Goal: Task Accomplishment & Management: Complete application form

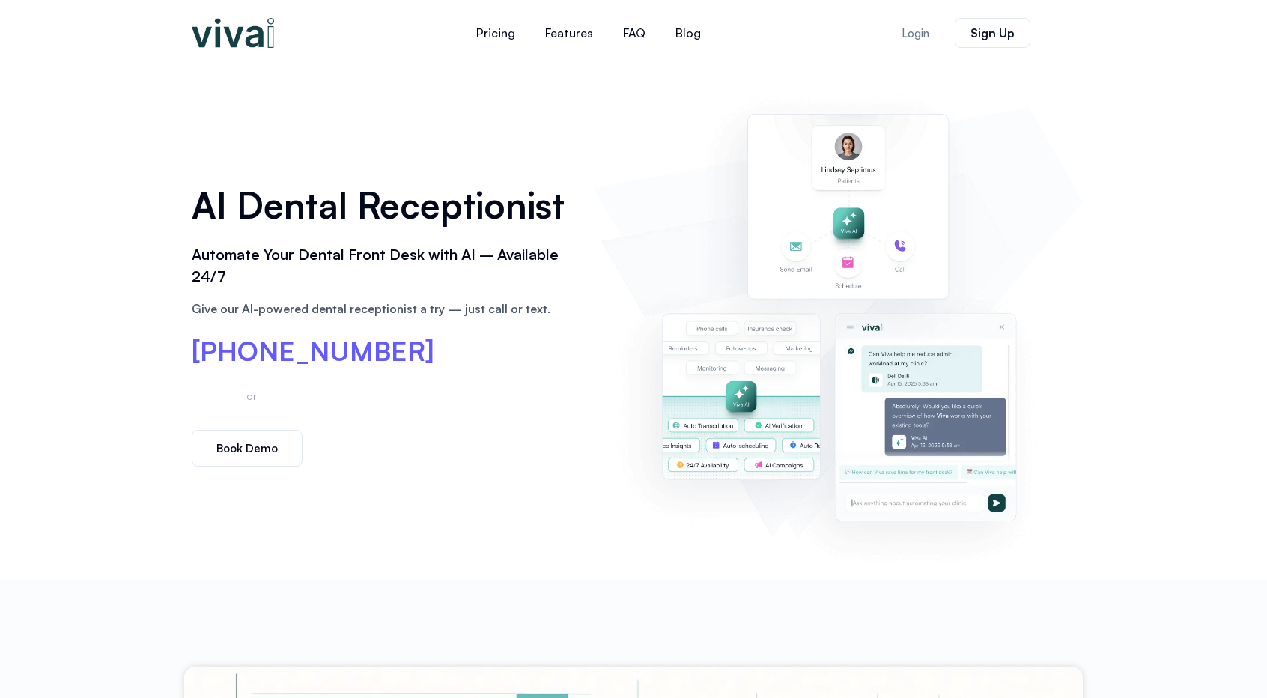
click at [250, 454] on span "Book Demo" at bounding box center [246, 448] width 61 height 11
click at [239, 458] on link "Book Demo" at bounding box center [247, 448] width 111 height 37
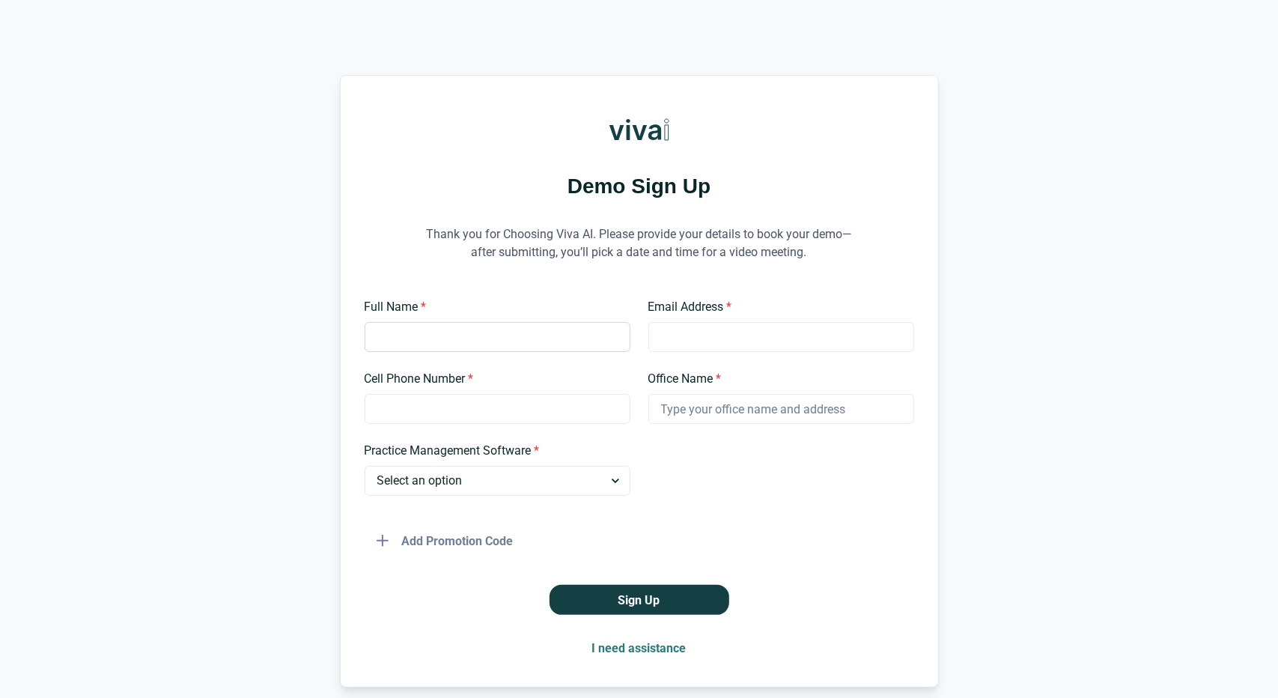
click at [481, 336] on input "Full Name *" at bounding box center [498, 337] width 266 height 30
type input "[PERSON_NAME]"
type input "[EMAIL_ADDRESS][DOMAIN_NAME]"
type input "8178382344"
type input "VIBRANT SMILES"
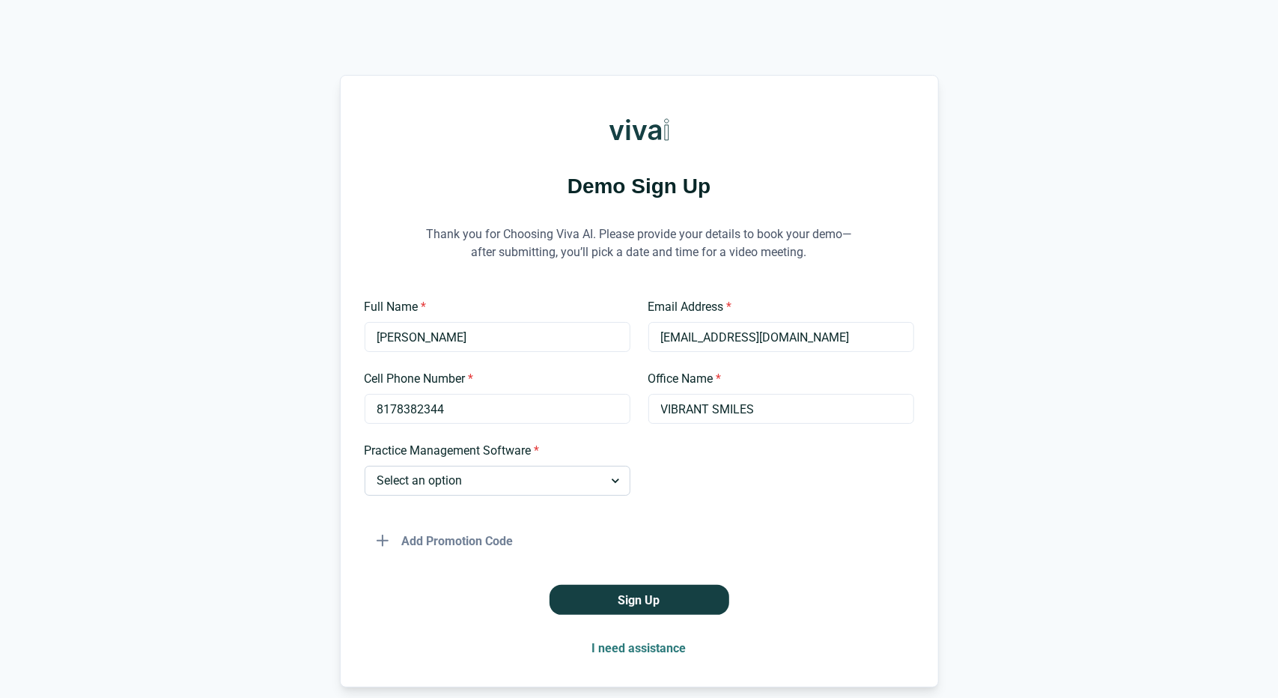
click at [502, 487] on select "Select an option Dentrix Open Dental EagleSoft Denticon Other" at bounding box center [498, 481] width 266 height 30
select select "Dentrix"
click at [365, 466] on select "Select an option Dentrix Open Dental EagleSoft Denticon Other" at bounding box center [498, 481] width 266 height 30
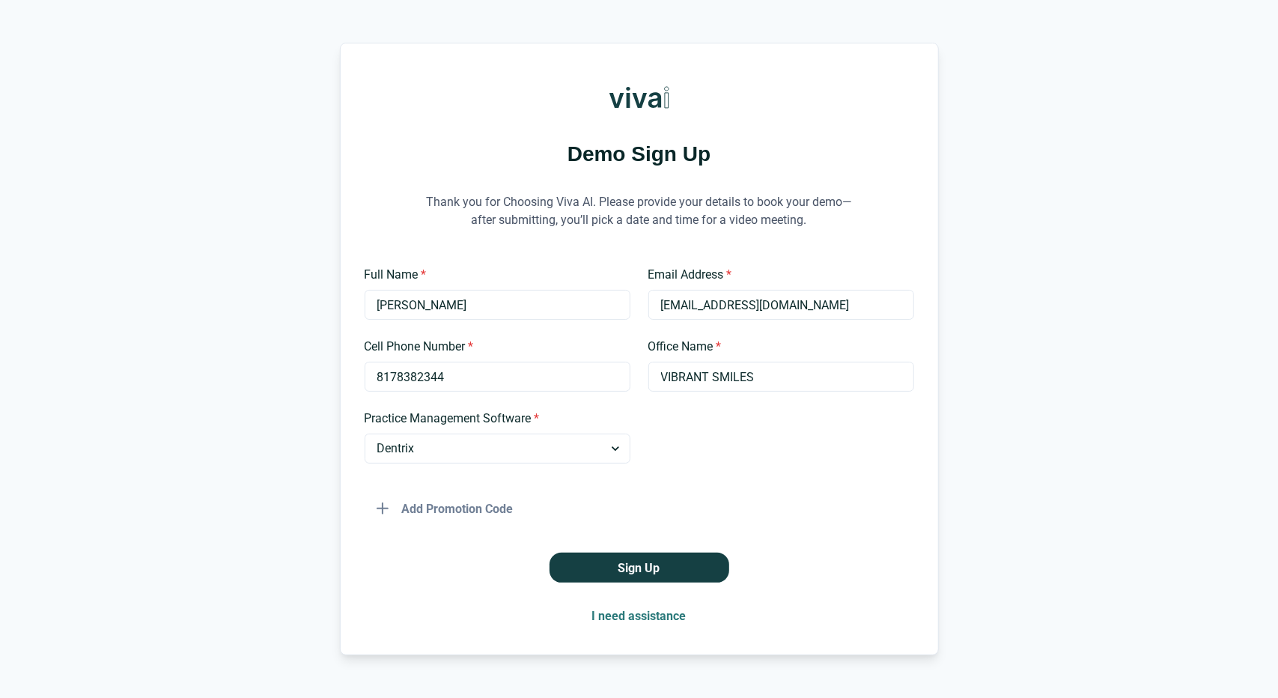
scroll to position [37, 0]
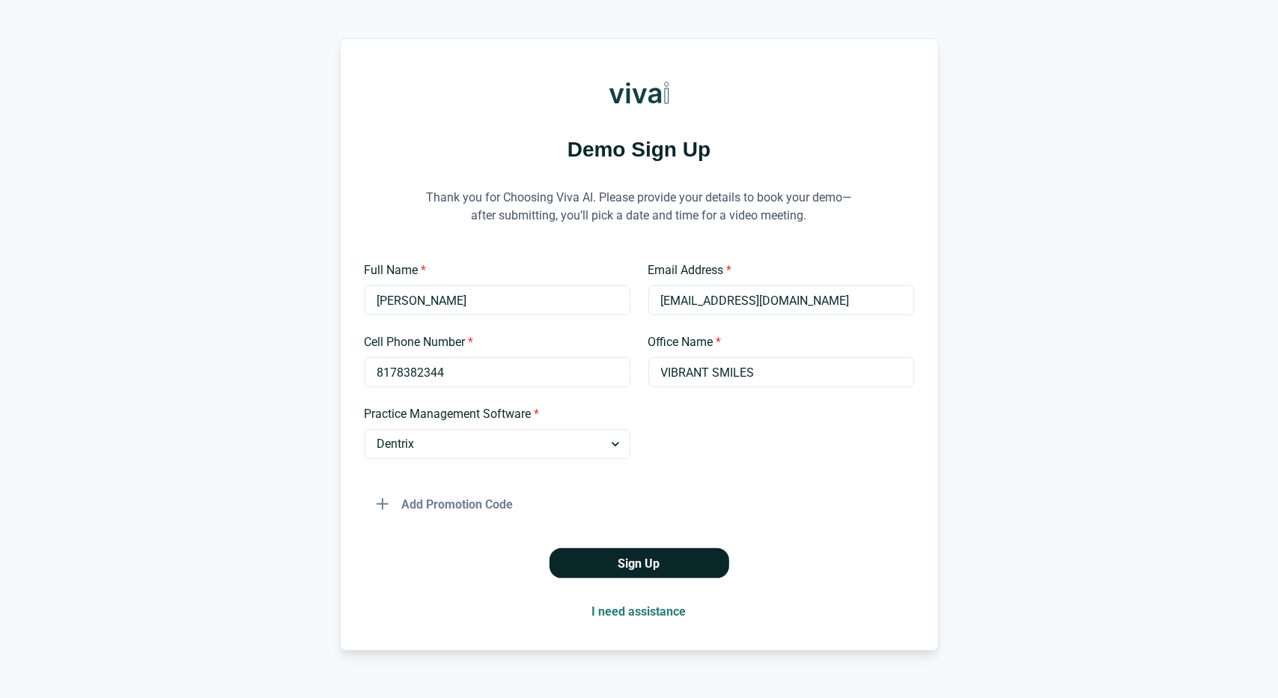
drag, startPoint x: 776, startPoint y: 565, endPoint x: 650, endPoint y: 568, distance: 125.8
click at [650, 568] on div "Sign Up" at bounding box center [640, 563] width 550 height 30
click at [650, 568] on button "Sign Up" at bounding box center [640, 563] width 180 height 30
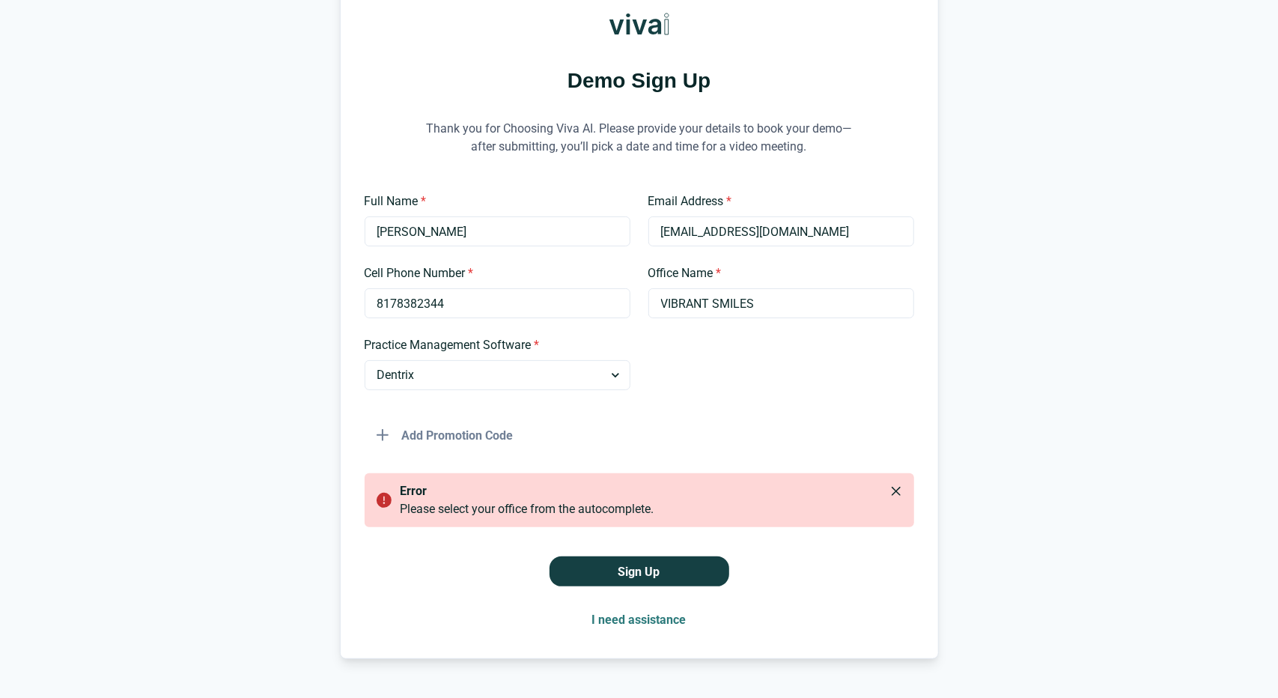
scroll to position [141, 0]
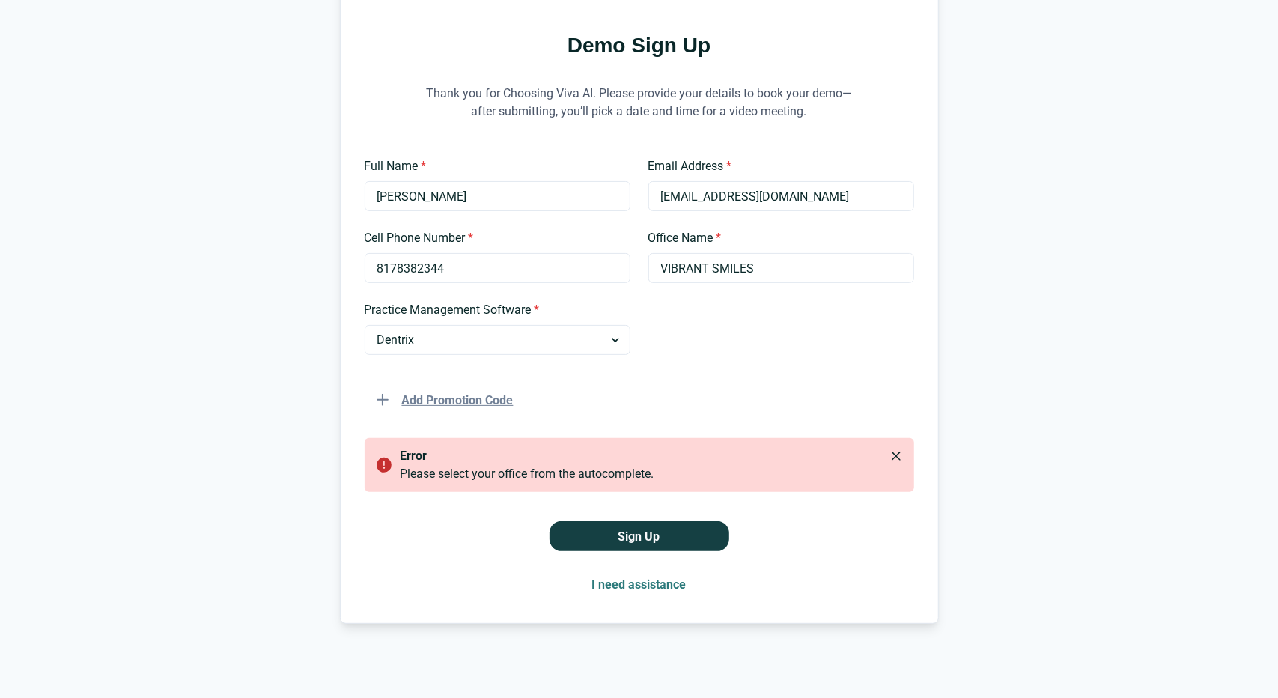
click at [476, 395] on button "Add Promotion Code" at bounding box center [445, 400] width 161 height 30
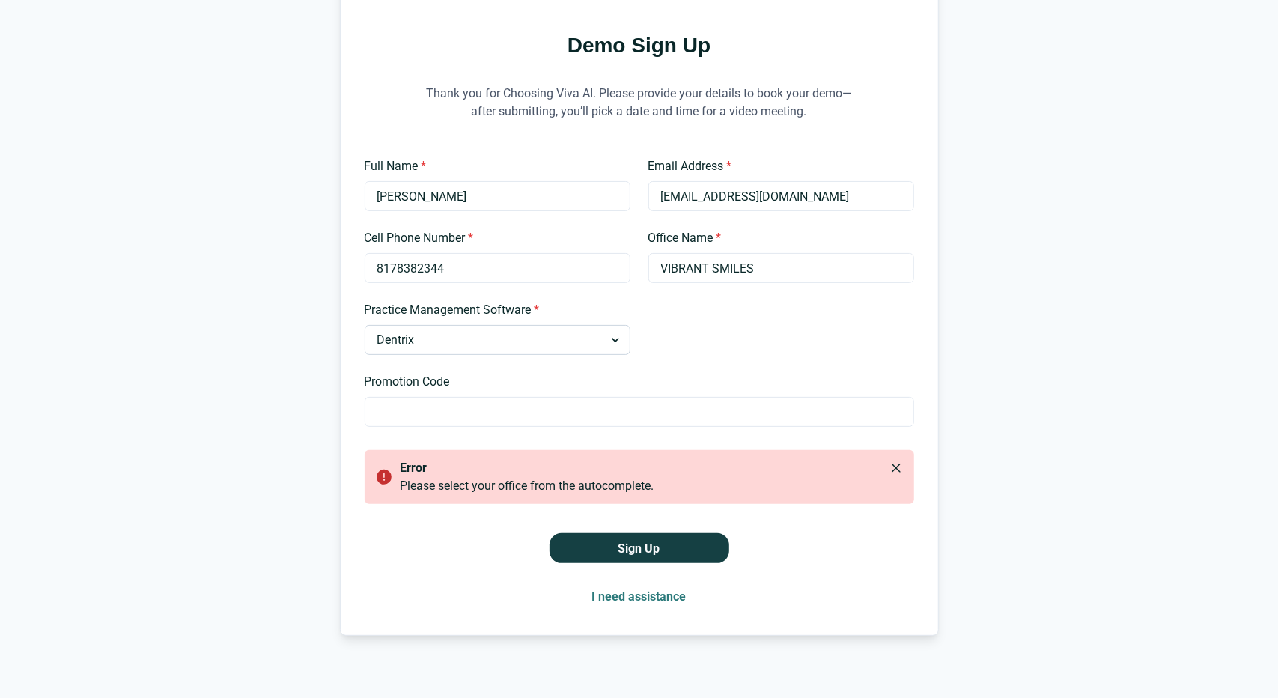
click at [600, 341] on select "Select an option Dentrix Open Dental EagleSoft Denticon Other" at bounding box center [498, 340] width 266 height 30
click at [365, 325] on select "Select an option Dentrix Open Dental EagleSoft Denticon Other" at bounding box center [498, 340] width 266 height 30
click at [619, 555] on button "Sign Up" at bounding box center [640, 548] width 180 height 30
click at [897, 464] on icon "Close" at bounding box center [895, 468] width 9 height 9
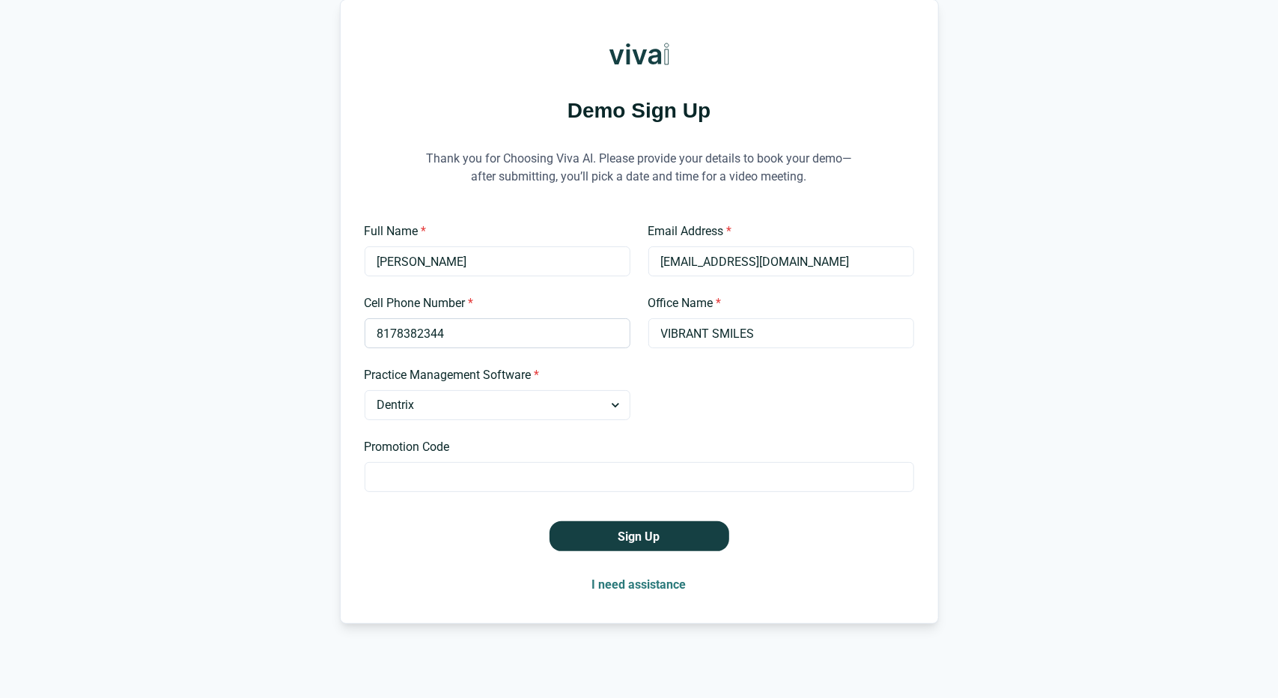
click at [522, 345] on input "8178382344" at bounding box center [498, 333] width 266 height 30
click at [858, 428] on div "Full Name * Anthony Nguyen Email Address * vibrantsmilestx@att.net Cell Phone N…" at bounding box center [640, 357] width 550 height 270
click at [649, 588] on button "I need assistance" at bounding box center [639, 584] width 118 height 30
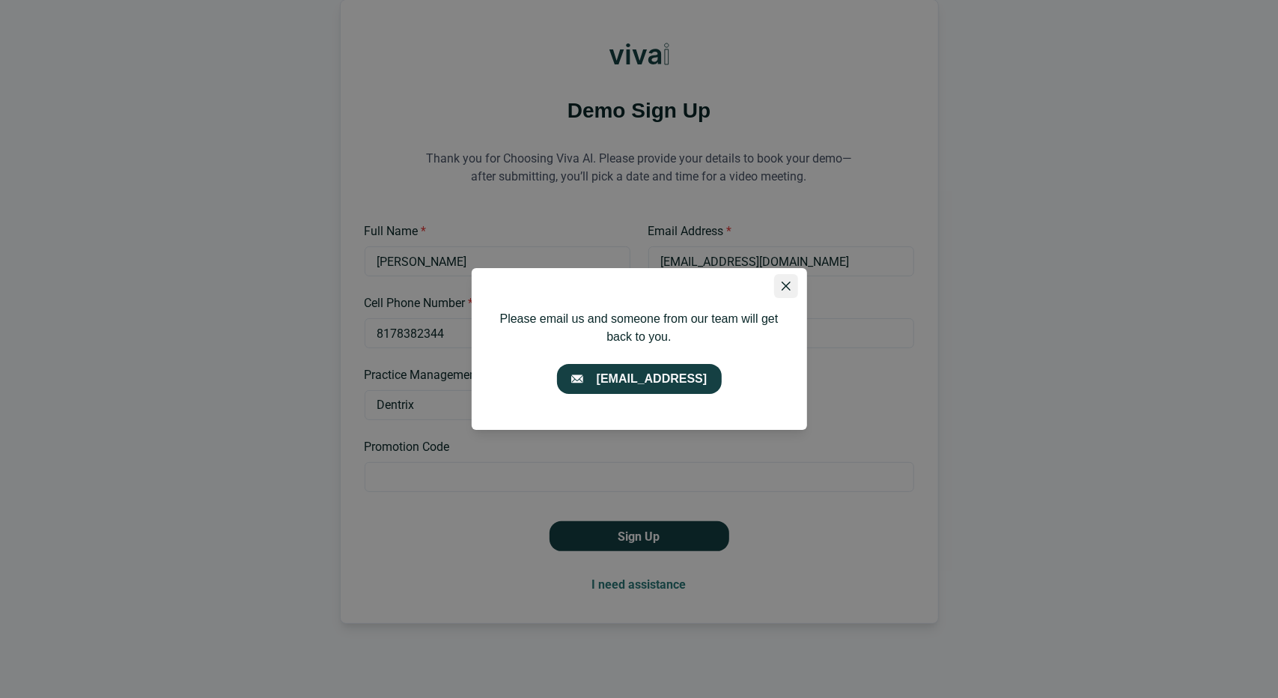
click at [785, 289] on icon "Close" at bounding box center [786, 286] width 9 height 9
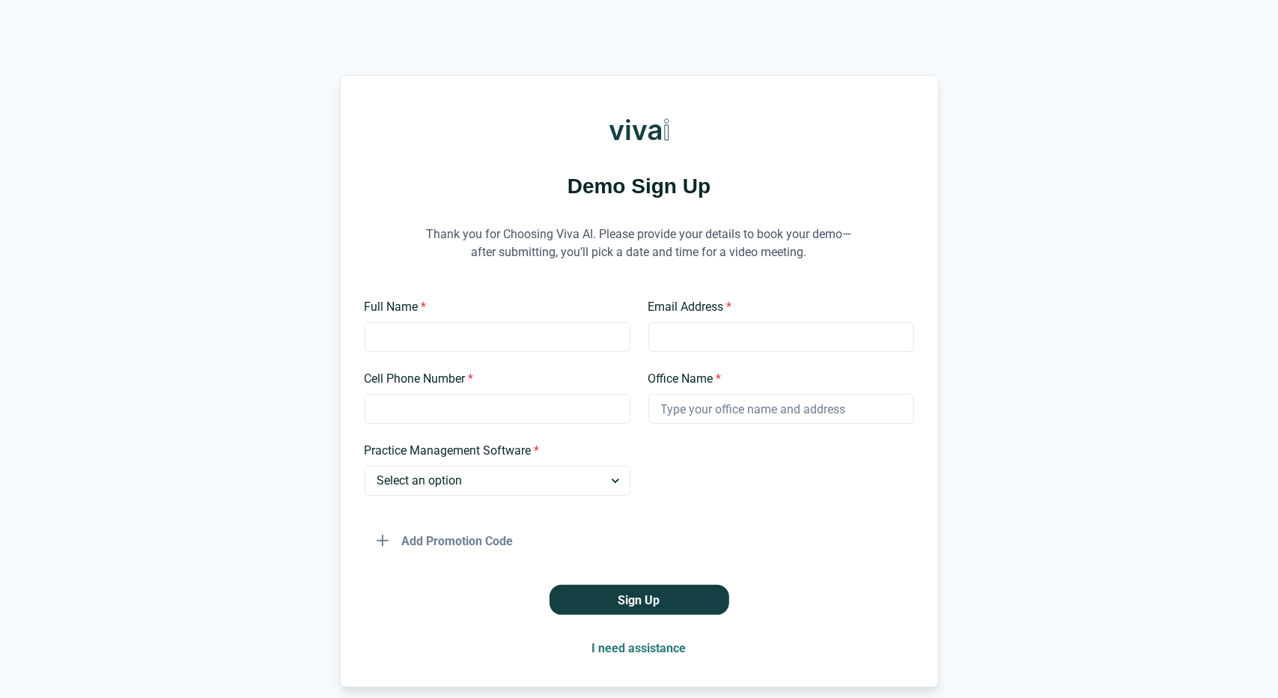
scroll to position [64, 0]
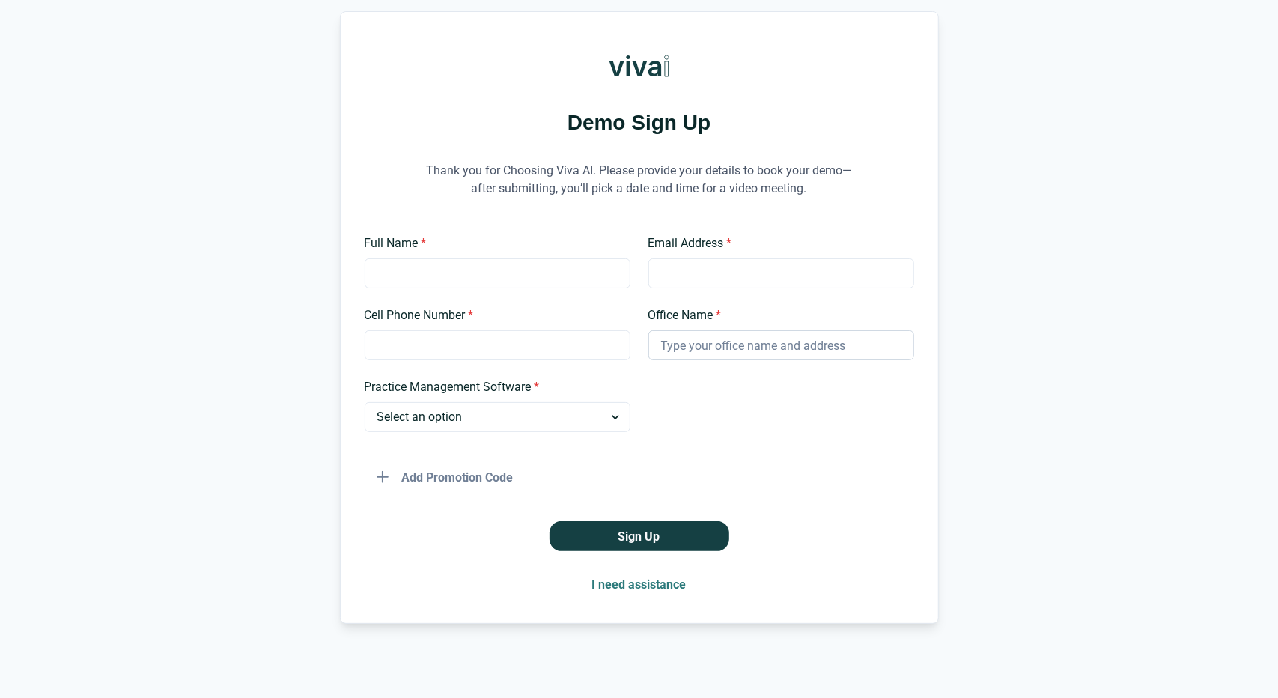
click at [726, 354] on input "Office Name *" at bounding box center [782, 345] width 266 height 30
type input "VIBRANT SMILES"
type input "Anthony Nguyen"
type input "vibrantsmilestx@att.net"
type input "8178382344"
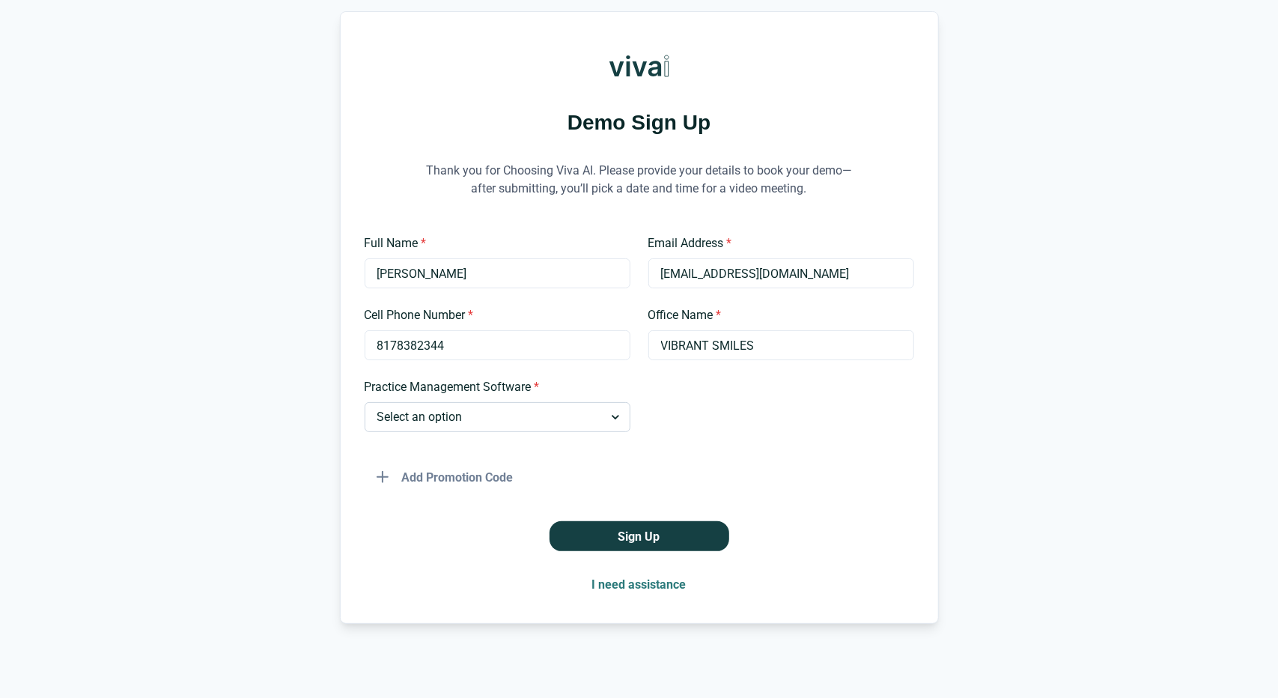
click at [556, 412] on select "Select an option Dentrix Open Dental EagleSoft Denticon Other" at bounding box center [498, 417] width 266 height 30
select select "Dentrix"
click at [365, 402] on select "Select an option Dentrix Open Dental EagleSoft Denticon Other" at bounding box center [498, 417] width 266 height 30
click at [640, 545] on button "Sign Up" at bounding box center [640, 536] width 180 height 30
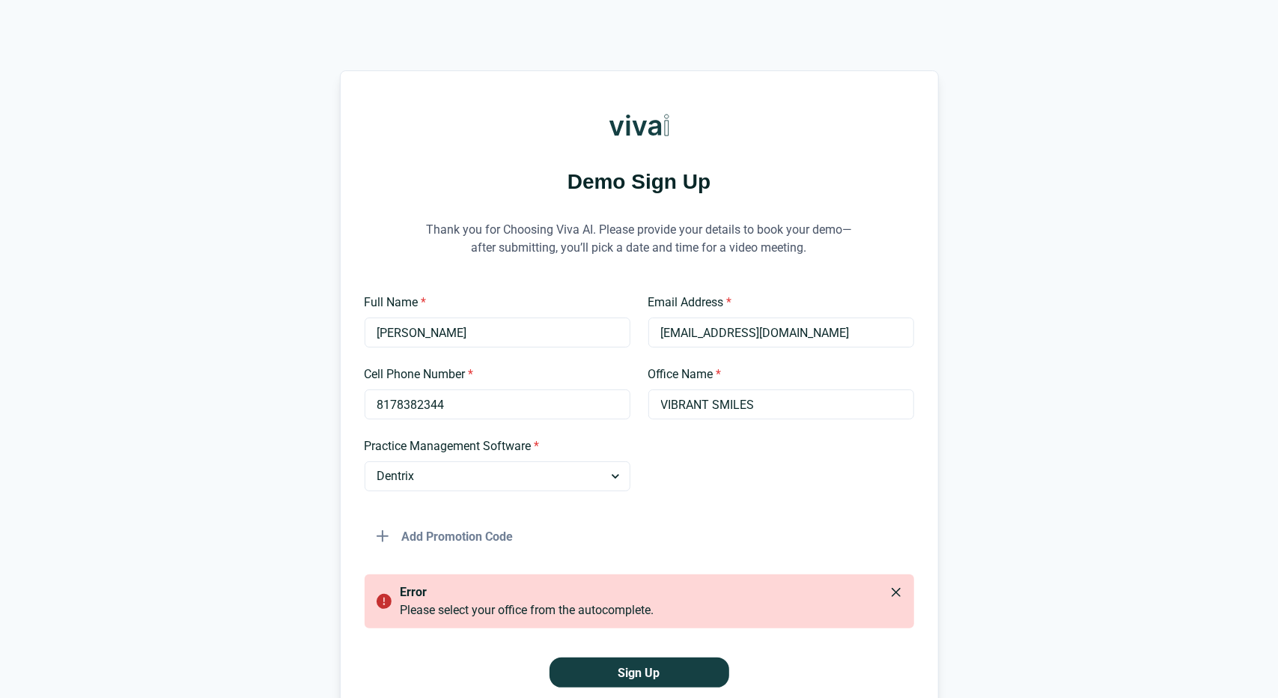
scroll to position [0, 0]
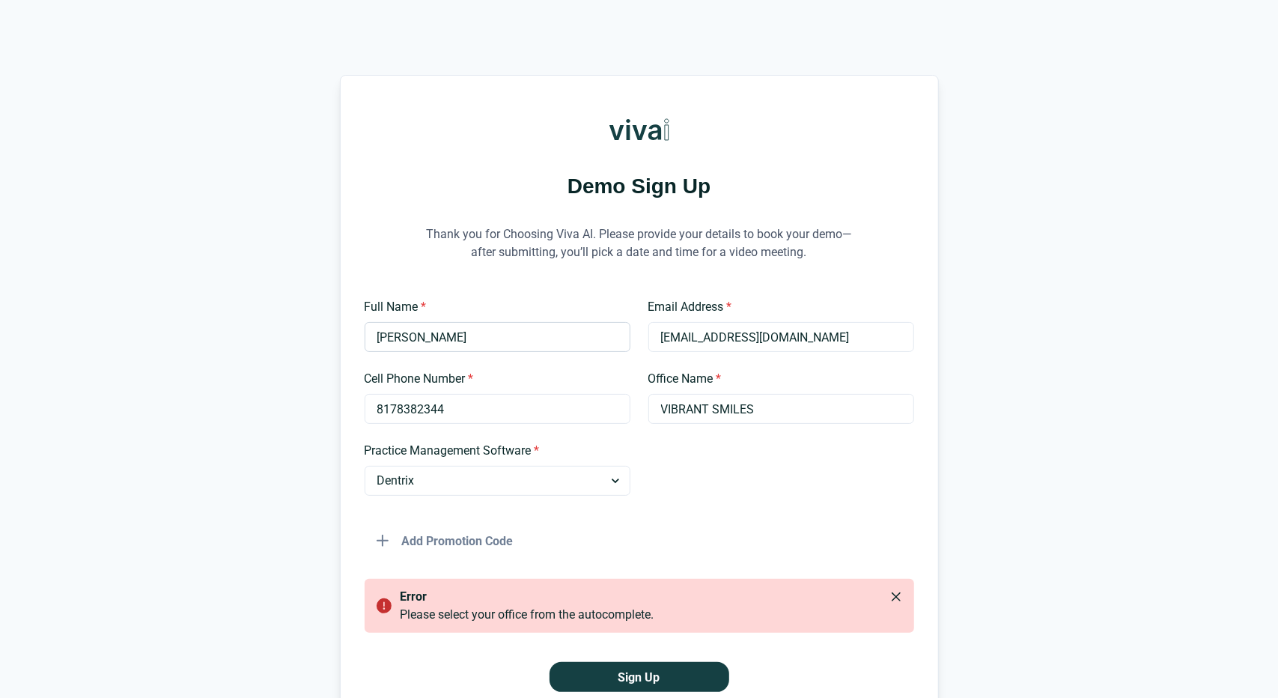
click at [509, 324] on input "Anthony Nguyen" at bounding box center [498, 337] width 266 height 30
click at [820, 342] on input "vibrantsmilestx@att.net" at bounding box center [782, 337] width 266 height 30
click at [520, 416] on input "8178382344" at bounding box center [498, 409] width 266 height 30
click at [815, 410] on input "VIBRANT SMILES" at bounding box center [782, 409] width 266 height 30
click at [487, 413] on input "8178382344" at bounding box center [498, 409] width 266 height 30
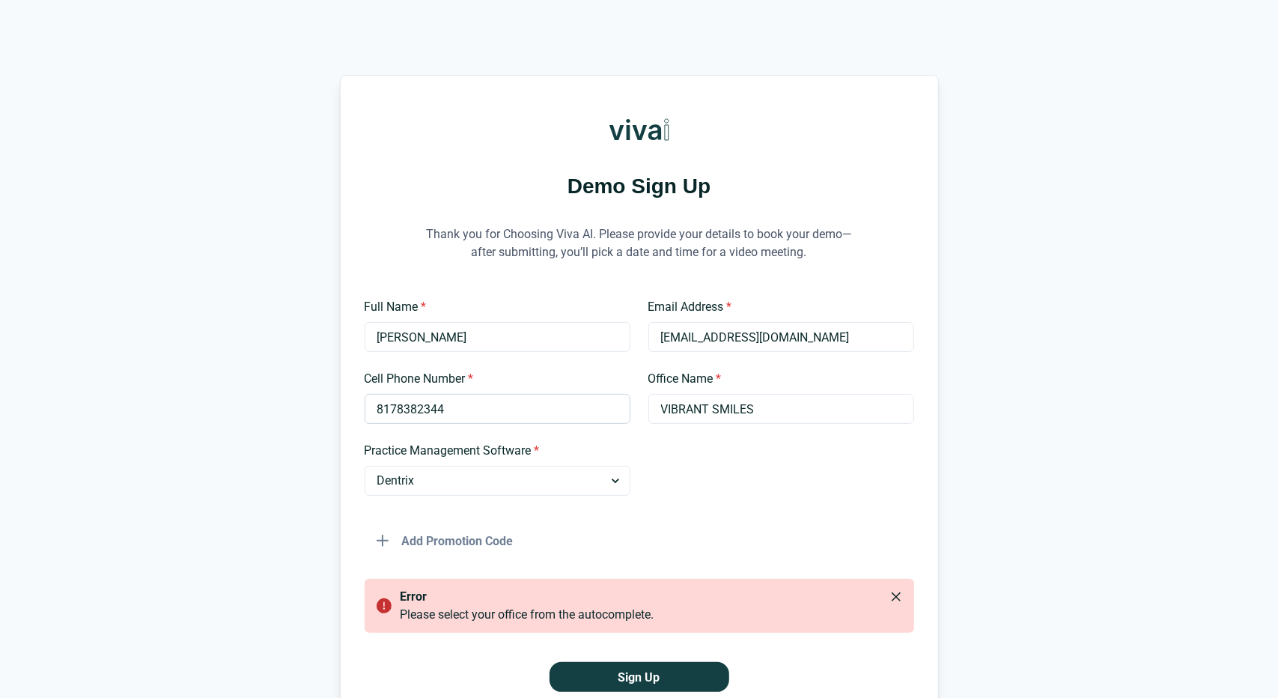
type input "8175012468"
click at [747, 516] on div "Add Promotion Code" at bounding box center [640, 535] width 550 height 42
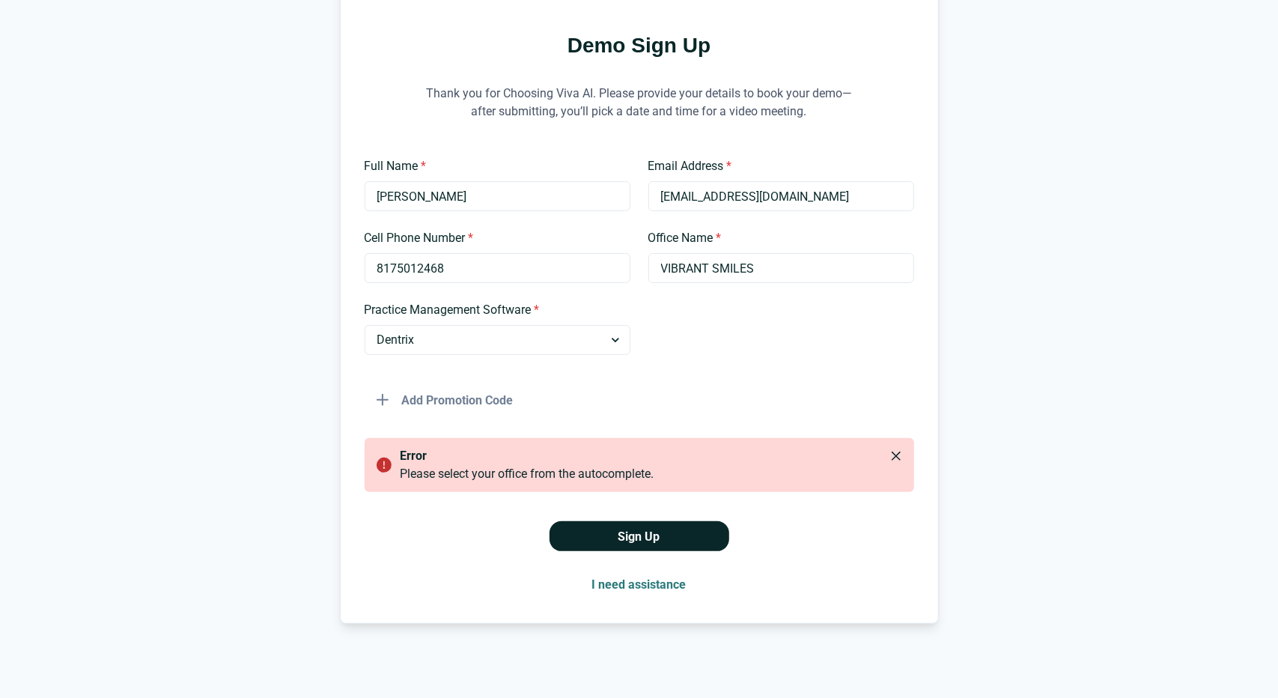
click at [635, 542] on button "Sign Up" at bounding box center [640, 536] width 180 height 30
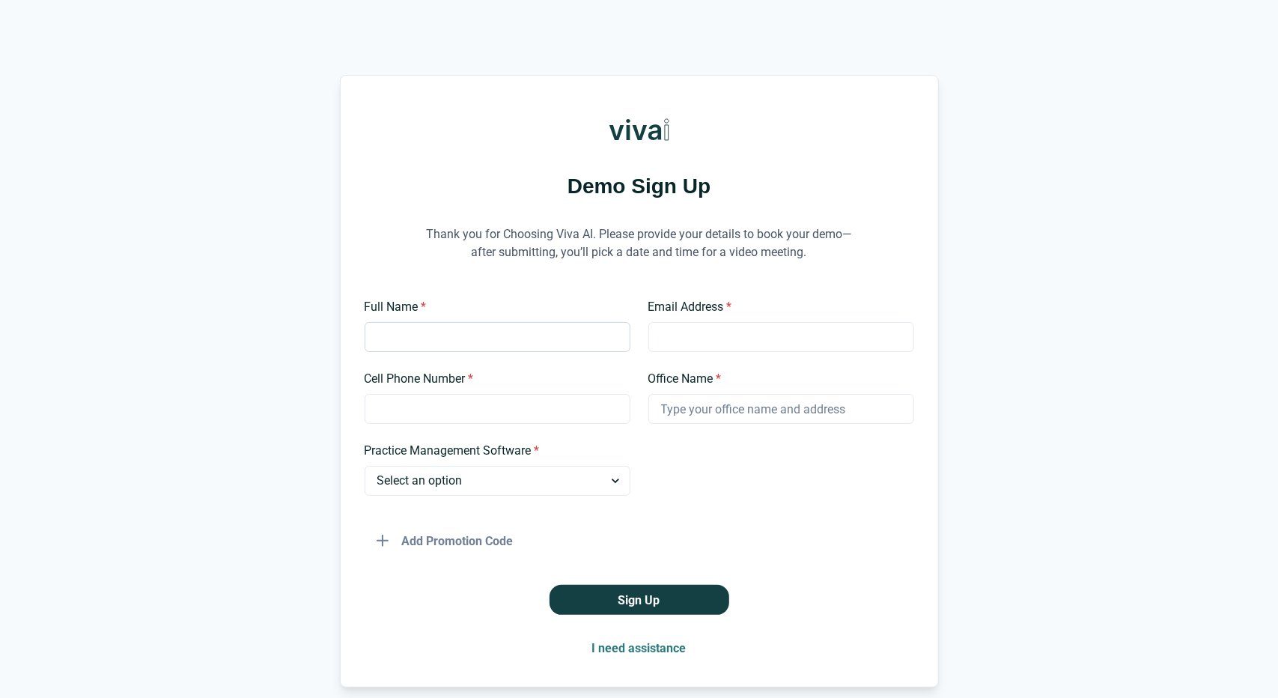
click at [404, 329] on input "Full Name *" at bounding box center [498, 337] width 266 height 30
type input "[PERSON_NAME]"
type input "[EMAIL_ADDRESS][DOMAIN_NAME]"
type input "8178382344"
type input "VIBRANT SMILES"
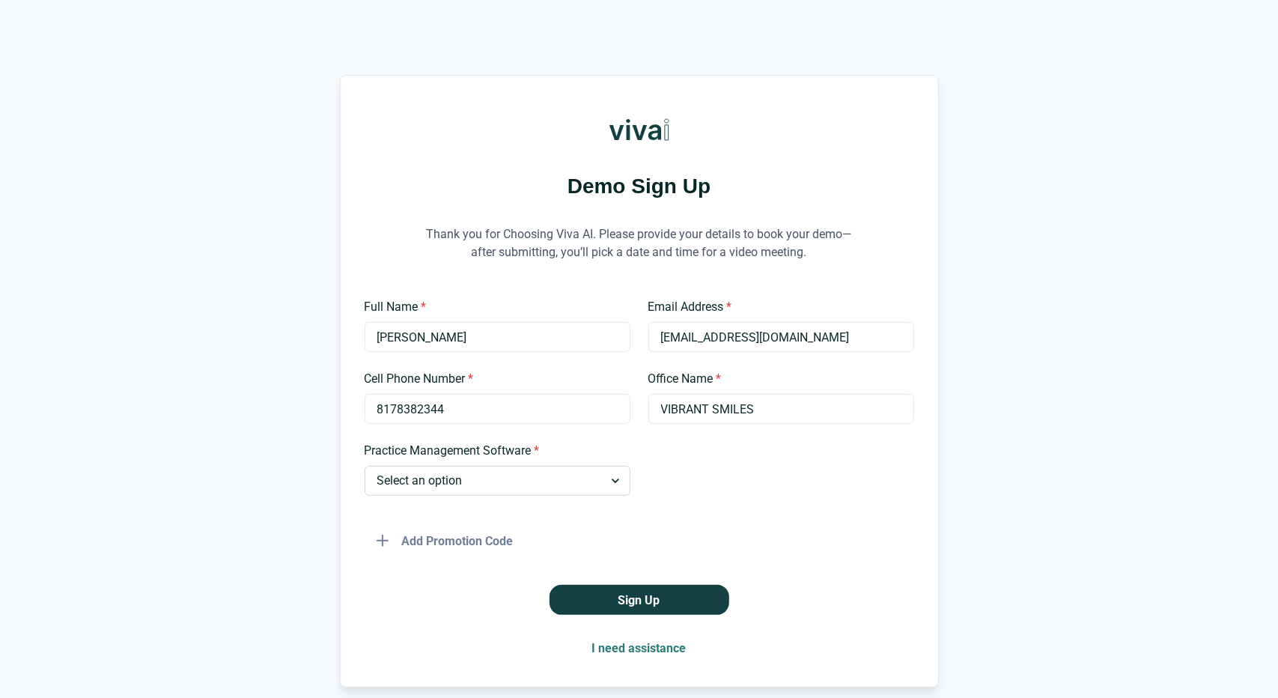
click at [541, 491] on select "Select an option Dentrix Open Dental EagleSoft Denticon Other" at bounding box center [498, 481] width 266 height 30
select select "Dentrix"
click at [365, 466] on select "Select an option Dentrix Open Dental EagleSoft Denticon Other" at bounding box center [498, 481] width 266 height 30
click at [610, 599] on button "Sign Up" at bounding box center [640, 600] width 180 height 30
